Goal: Information Seeking & Learning: Learn about a topic

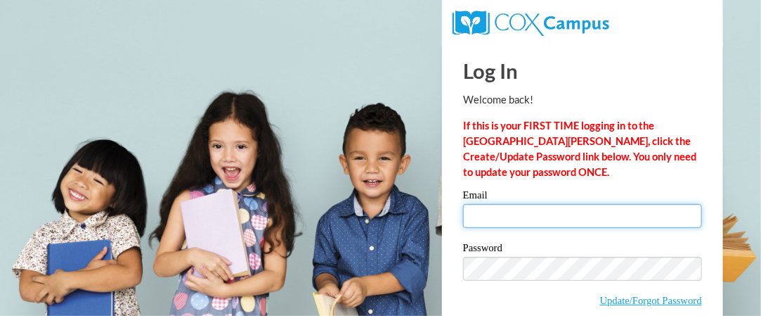
click at [488, 212] on input "Email" at bounding box center [582, 216] width 239 height 24
type input "fialloswendy@gmail.com"
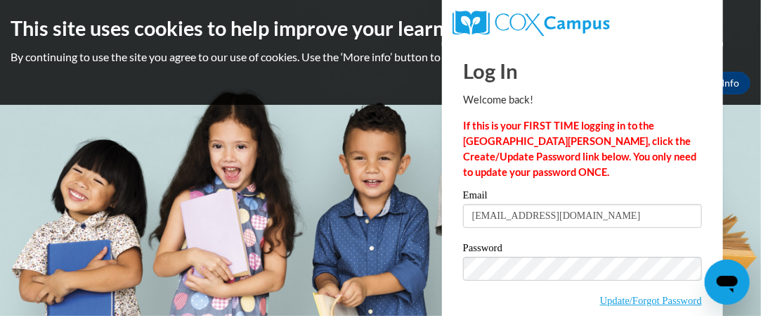
click at [583, 215] on input "fialloswendy@gmail.com" at bounding box center [582, 216] width 239 height 24
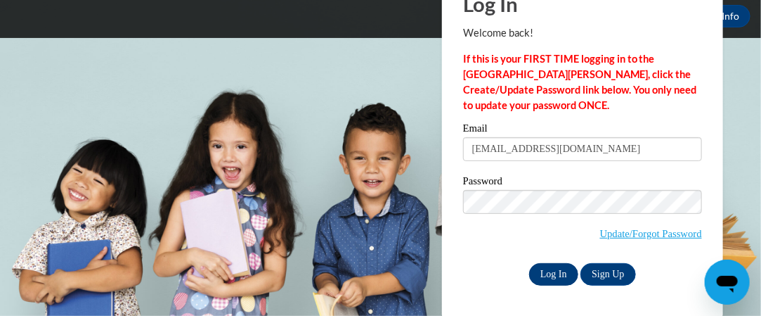
click at [551, 276] on input "Log In" at bounding box center [553, 274] width 49 height 22
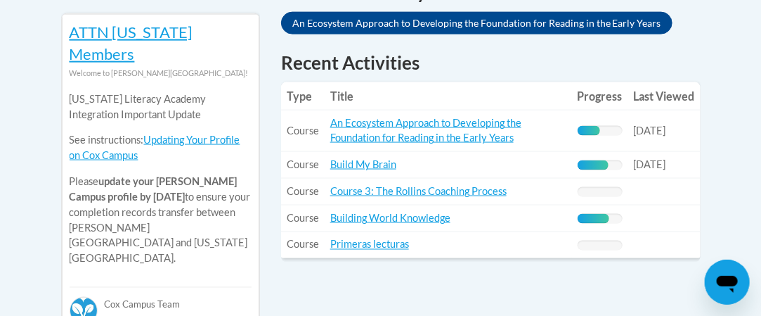
scroll to position [675, 0]
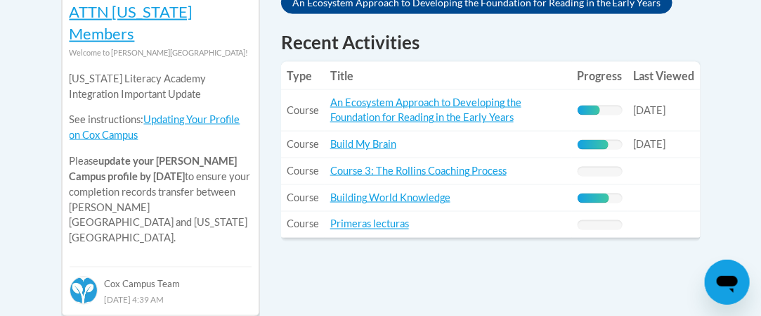
click at [410, 96] on td "Title: An Ecosystem Approach to Developing the Foundation for Reading in the Ea…" at bounding box center [448, 110] width 247 height 41
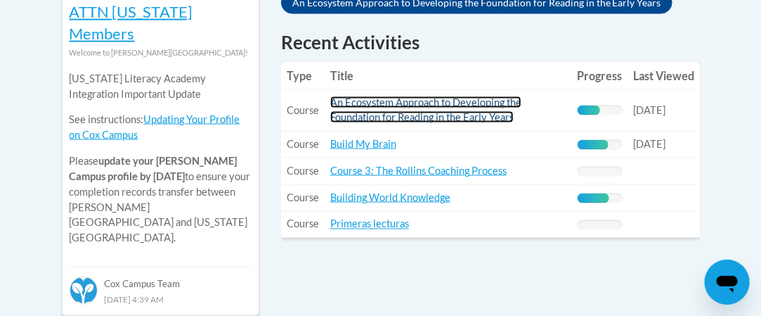
click at [455, 96] on link "An Ecosystem Approach to Developing the Foundation for Reading in the Early Yea…" at bounding box center [425, 109] width 191 height 27
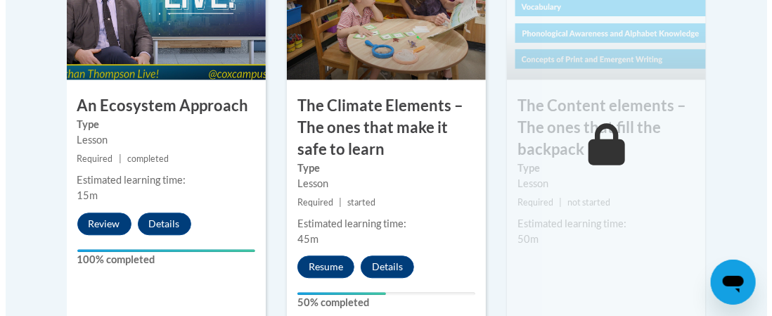
scroll to position [1017, 0]
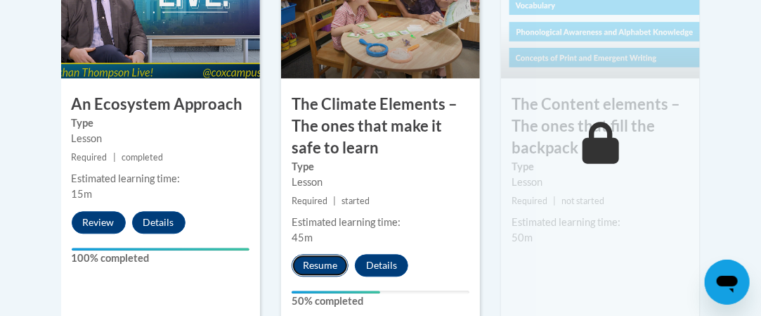
click at [316, 269] on button "Resume" at bounding box center [320, 265] width 57 height 22
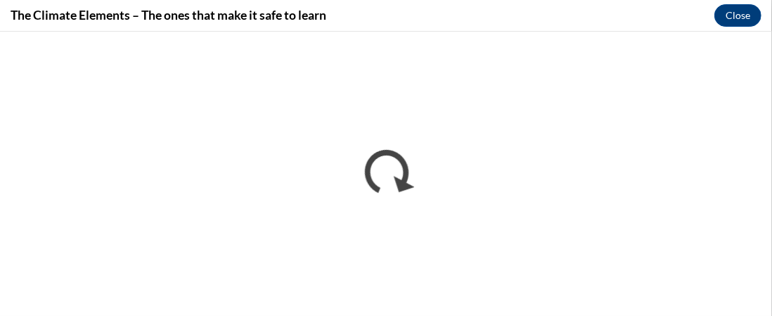
scroll to position [0, 0]
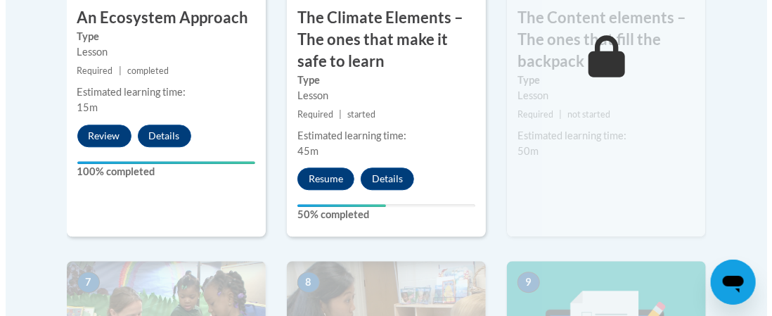
scroll to position [1106, 0]
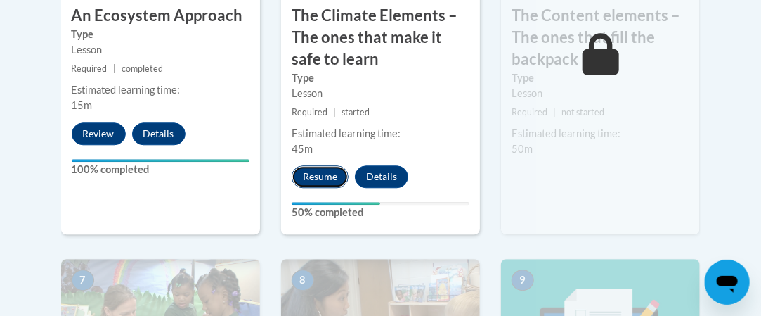
click at [331, 180] on button "Resume" at bounding box center [320, 176] width 57 height 22
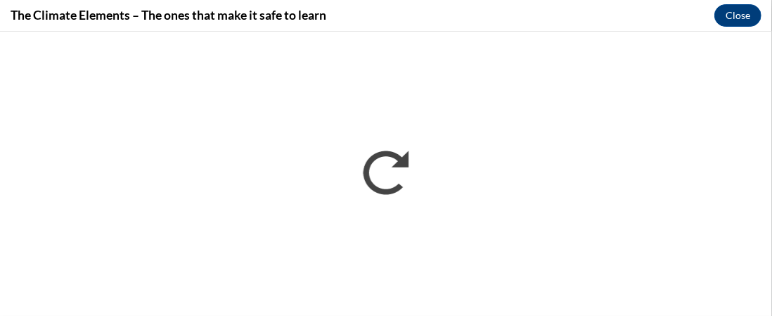
scroll to position [0, 0]
